Goal: Check status: Check status

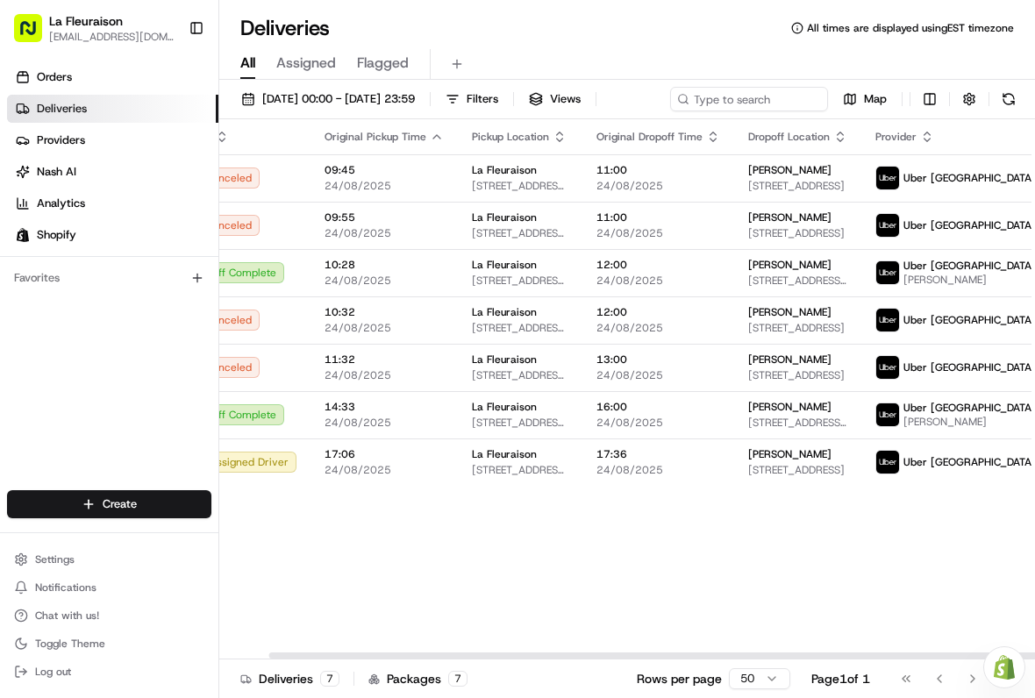
scroll to position [0, 52]
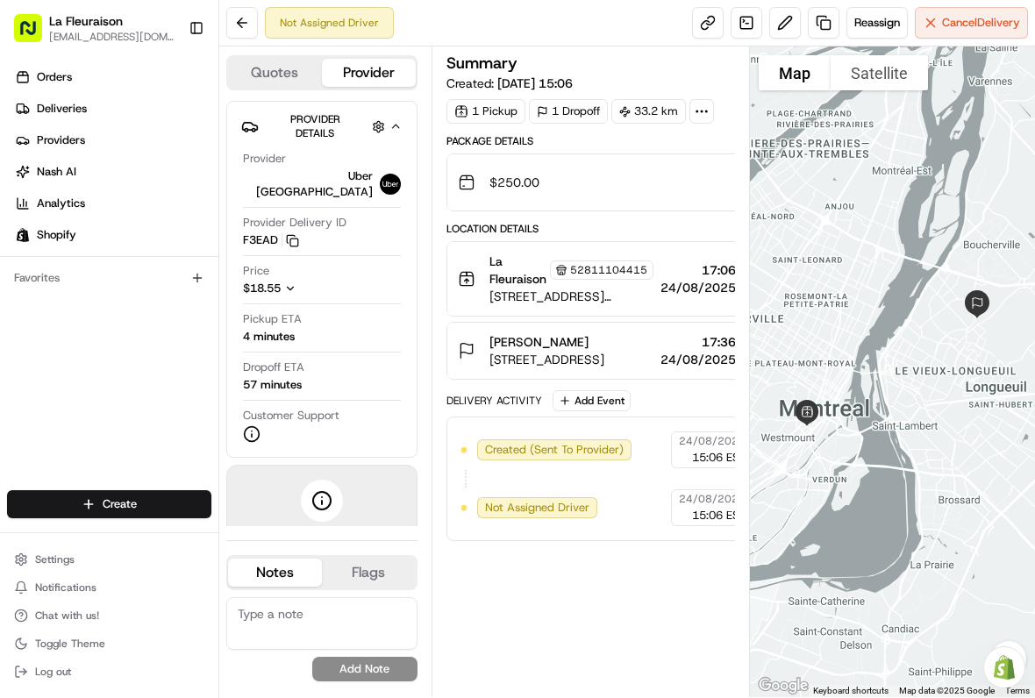
click at [87, 106] on link "Deliveries" at bounding box center [112, 109] width 211 height 28
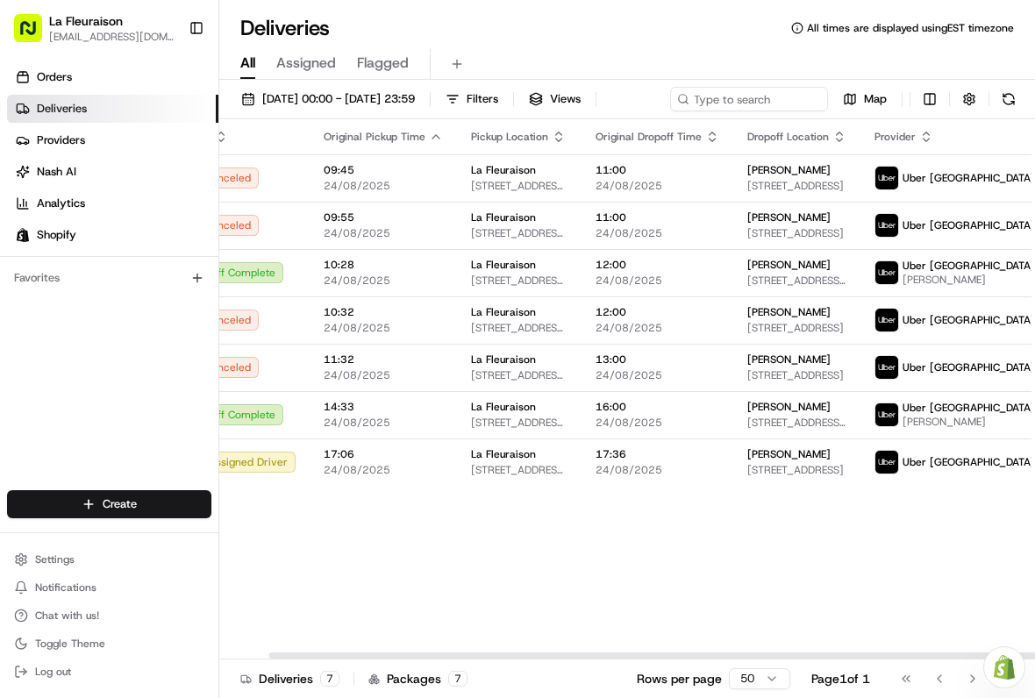
scroll to position [0, 52]
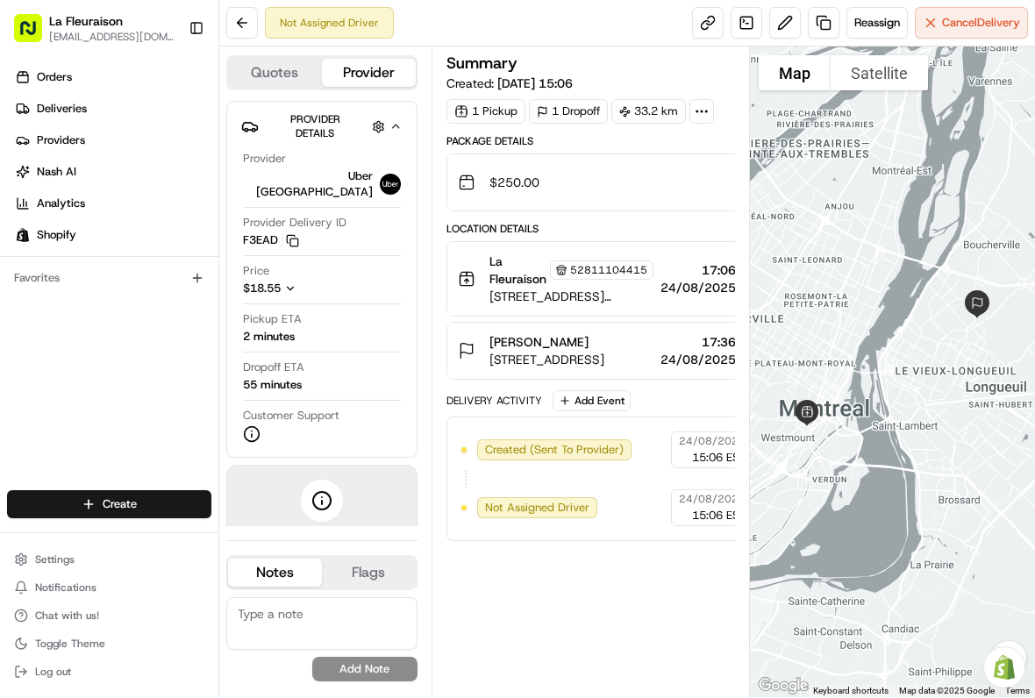
click at [100, 111] on link "Deliveries" at bounding box center [112, 109] width 211 height 28
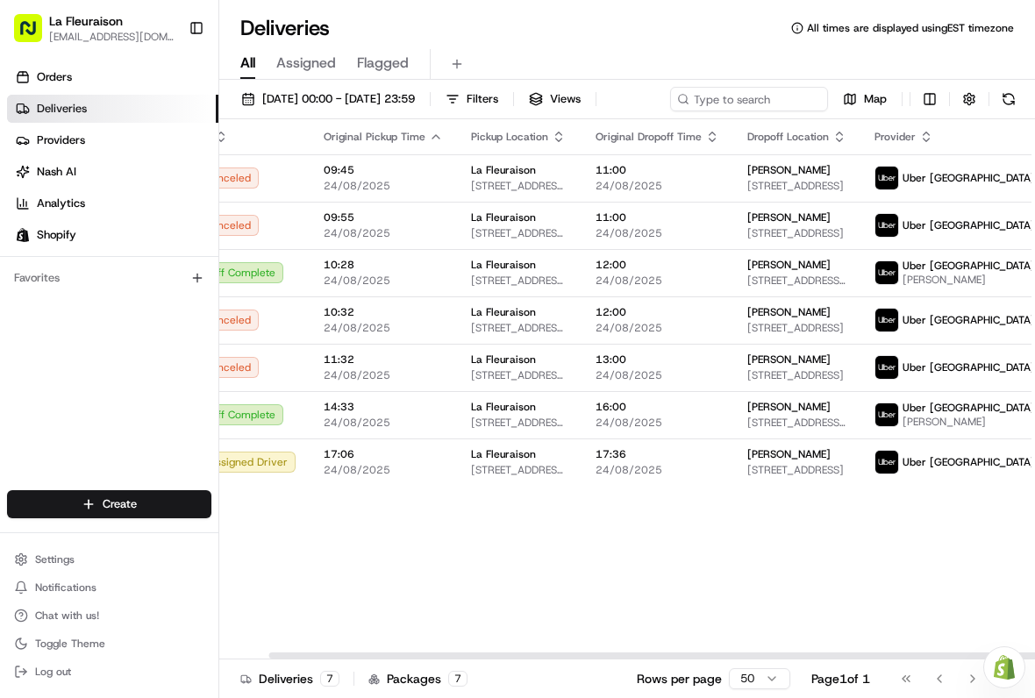
scroll to position [0, 52]
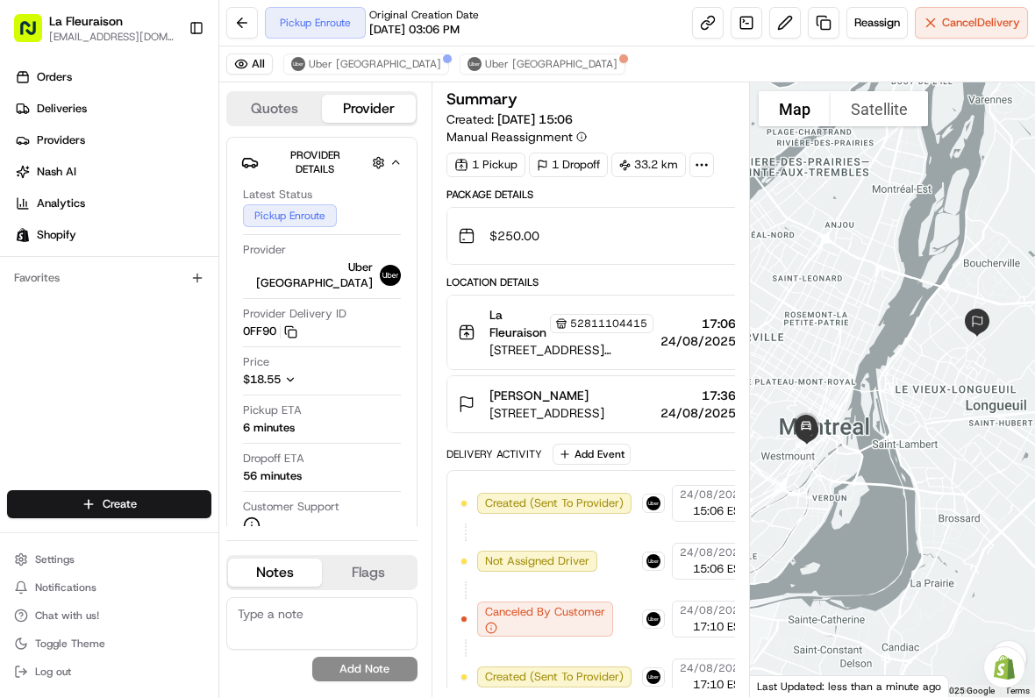
click at [104, 108] on link "Deliveries" at bounding box center [112, 109] width 211 height 28
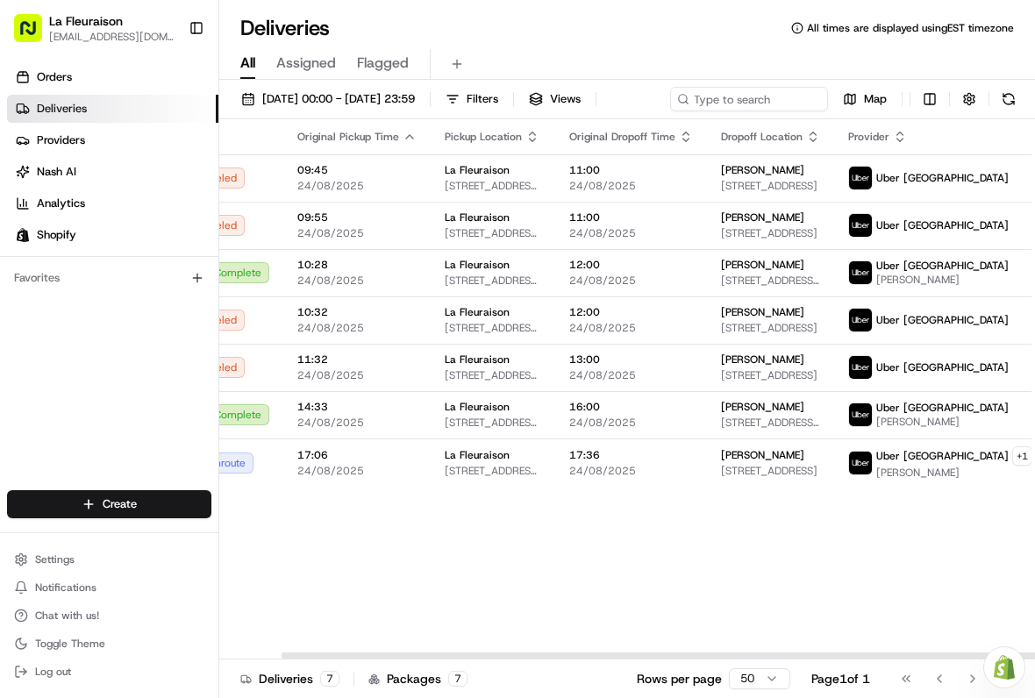
scroll to position [0, 66]
